Goal: Task Accomplishment & Management: Manage account settings

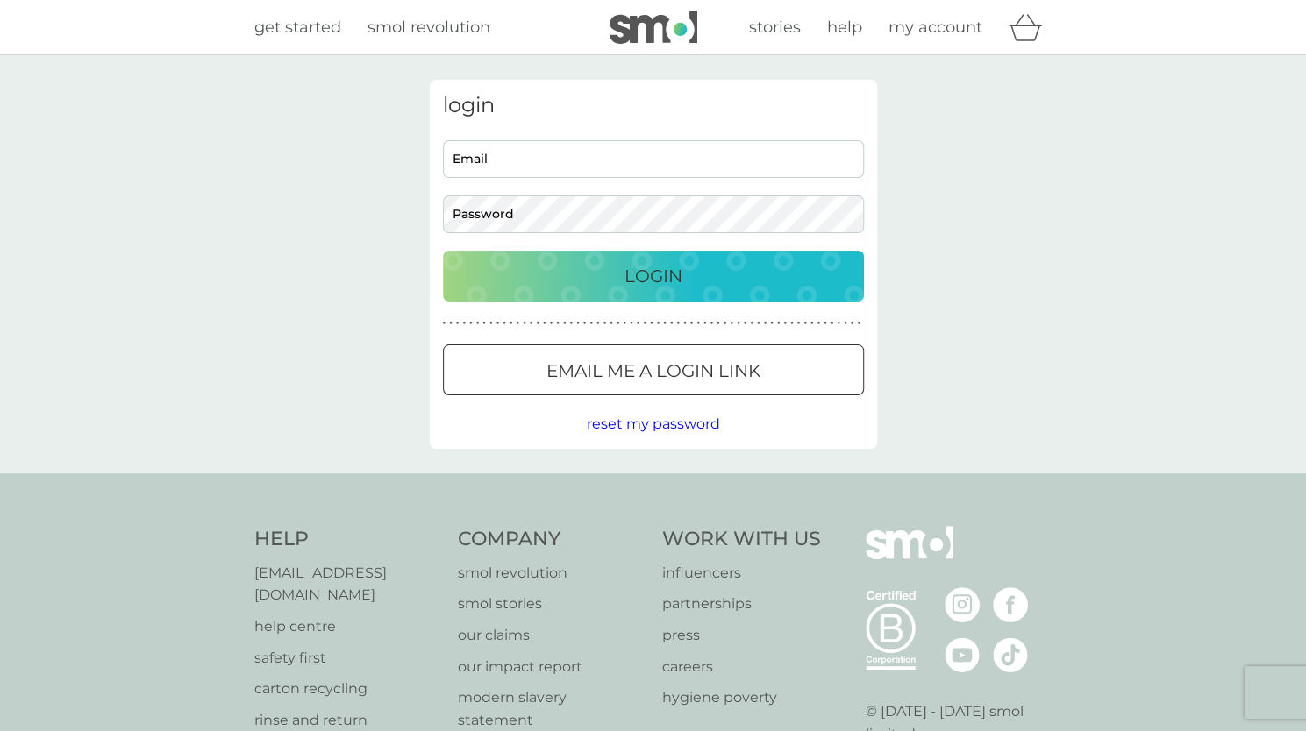
click at [555, 161] on input "Email" at bounding box center [653, 159] width 421 height 38
type input "hel@staddon.biz"
click at [639, 280] on p "Login" at bounding box center [653, 276] width 58 height 28
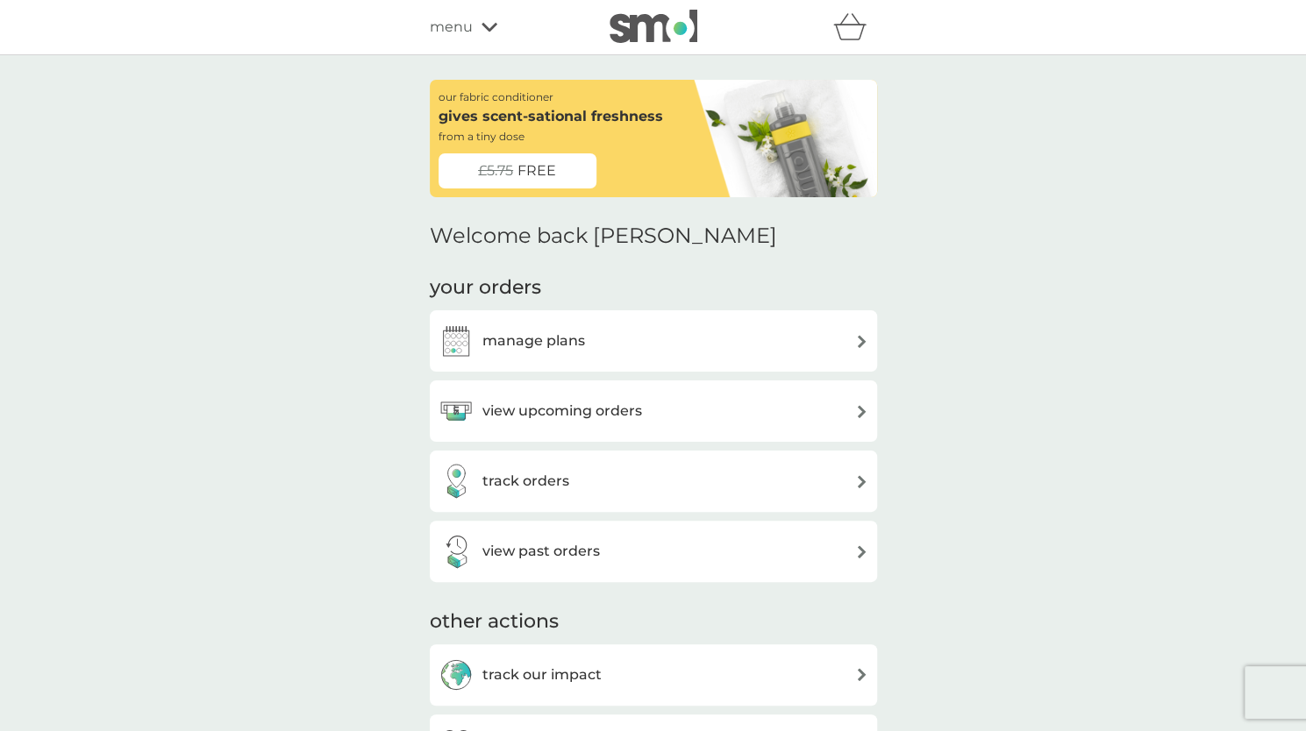
click at [630, 345] on div "manage plans" at bounding box center [654, 341] width 430 height 35
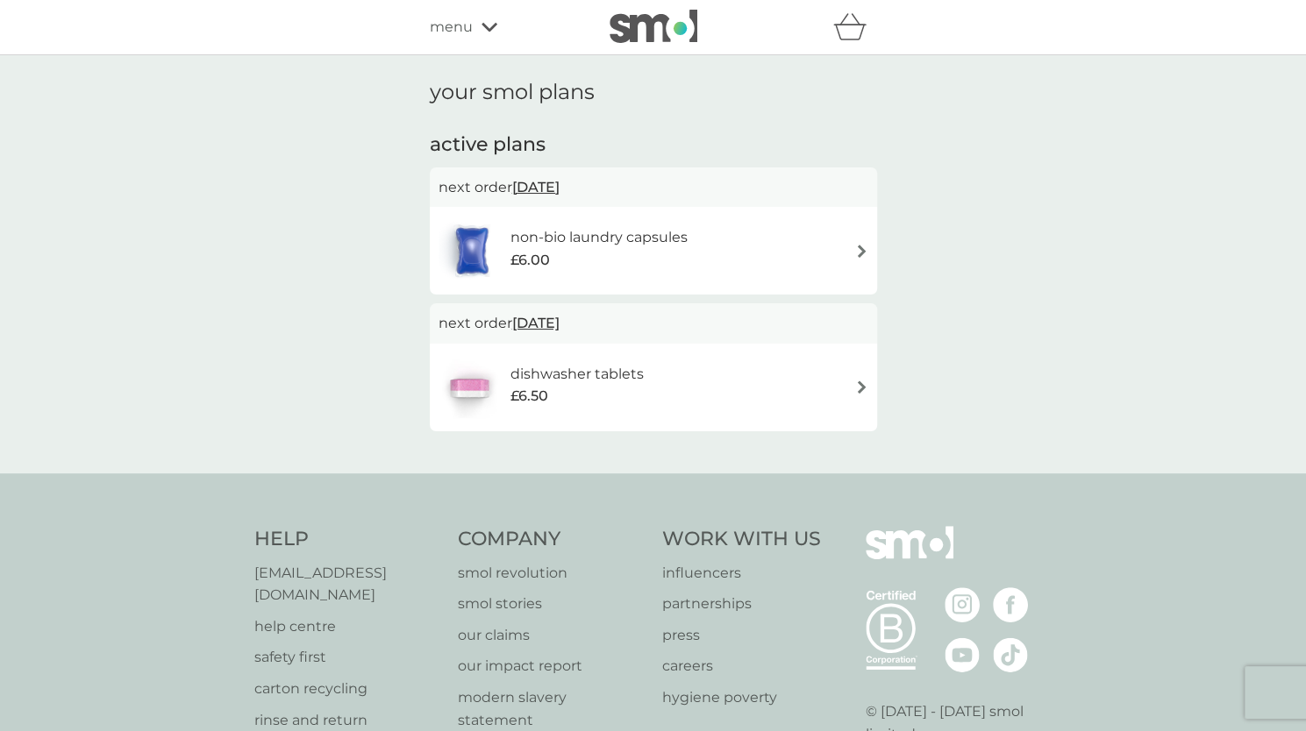
click at [615, 250] on div "£6.00" at bounding box center [598, 260] width 177 height 23
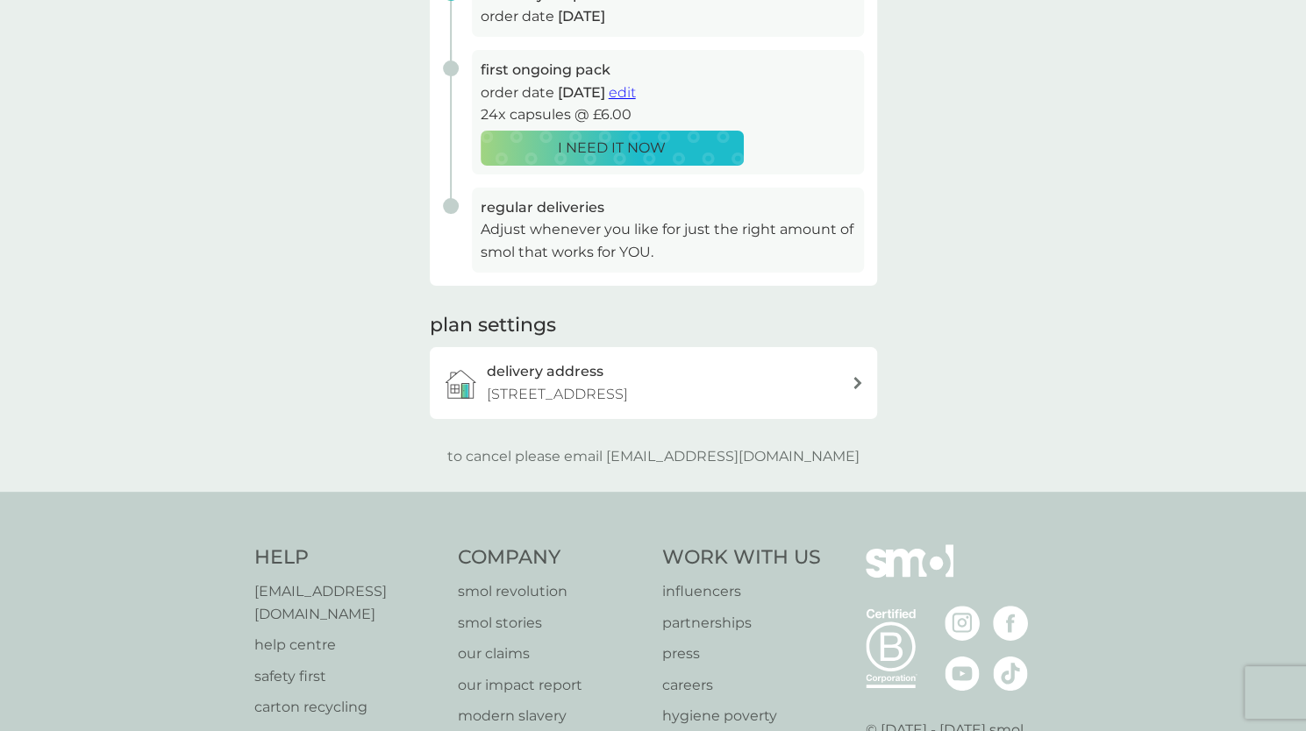
scroll to position [318, 0]
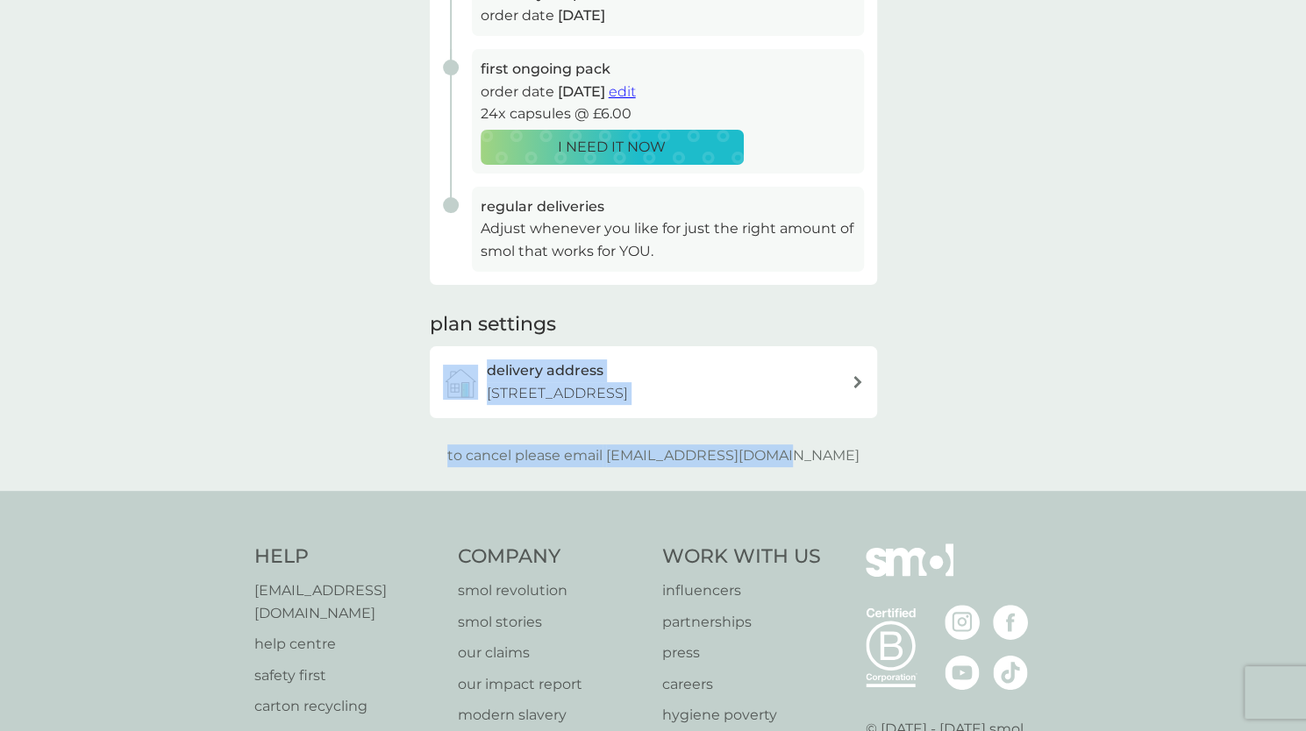
drag, startPoint x: 837, startPoint y: 445, endPoint x: 280, endPoint y: 427, distance: 557.2
click at [282, 427] on div "your smol plans As your first main pack approaches, we’ve got everything set to…" at bounding box center [653, 114] width 1306 height 754
click at [317, 413] on div "your smol plans As your first main pack approaches, we’ve got everything set to…" at bounding box center [653, 114] width 1306 height 754
